Goal: Information Seeking & Learning: Find specific page/section

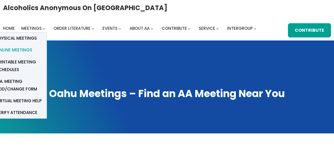
click at [26, 49] on span "Online Meetings" at bounding box center [14, 50] width 36 height 8
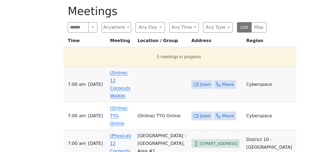
scroll to position [322, 0]
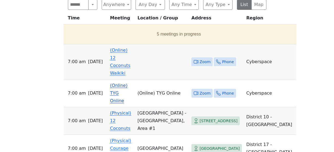
click at [193, 89] on span "Zoom" at bounding box center [202, 93] width 21 height 9
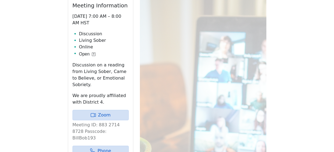
scroll to position [347, 0]
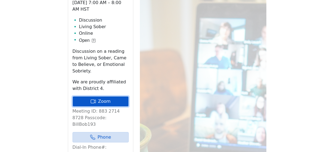
click at [92, 98] on icon at bounding box center [93, 100] width 5 height 5
